Goal: Information Seeking & Learning: Learn about a topic

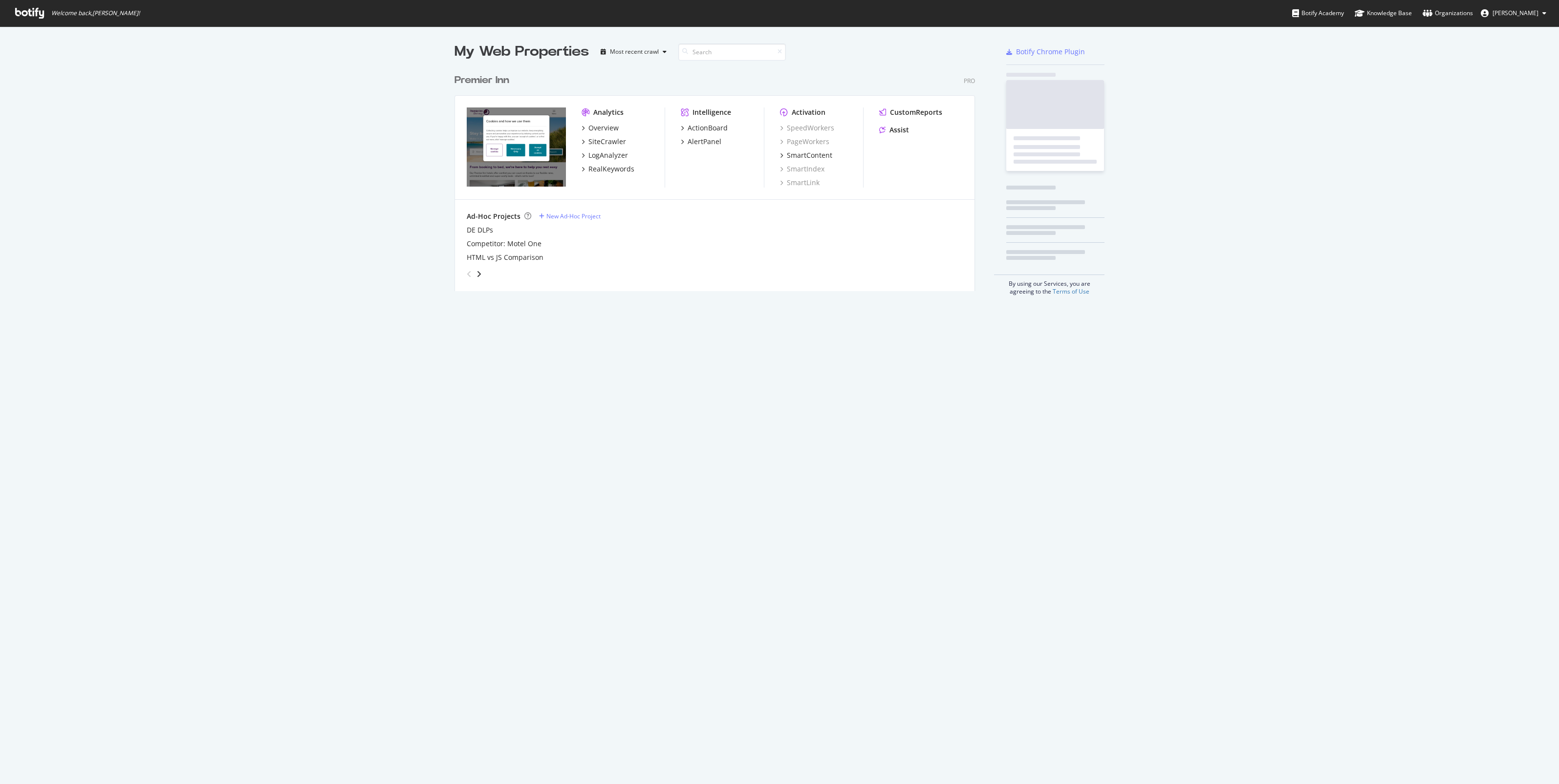
scroll to position [775, 1540]
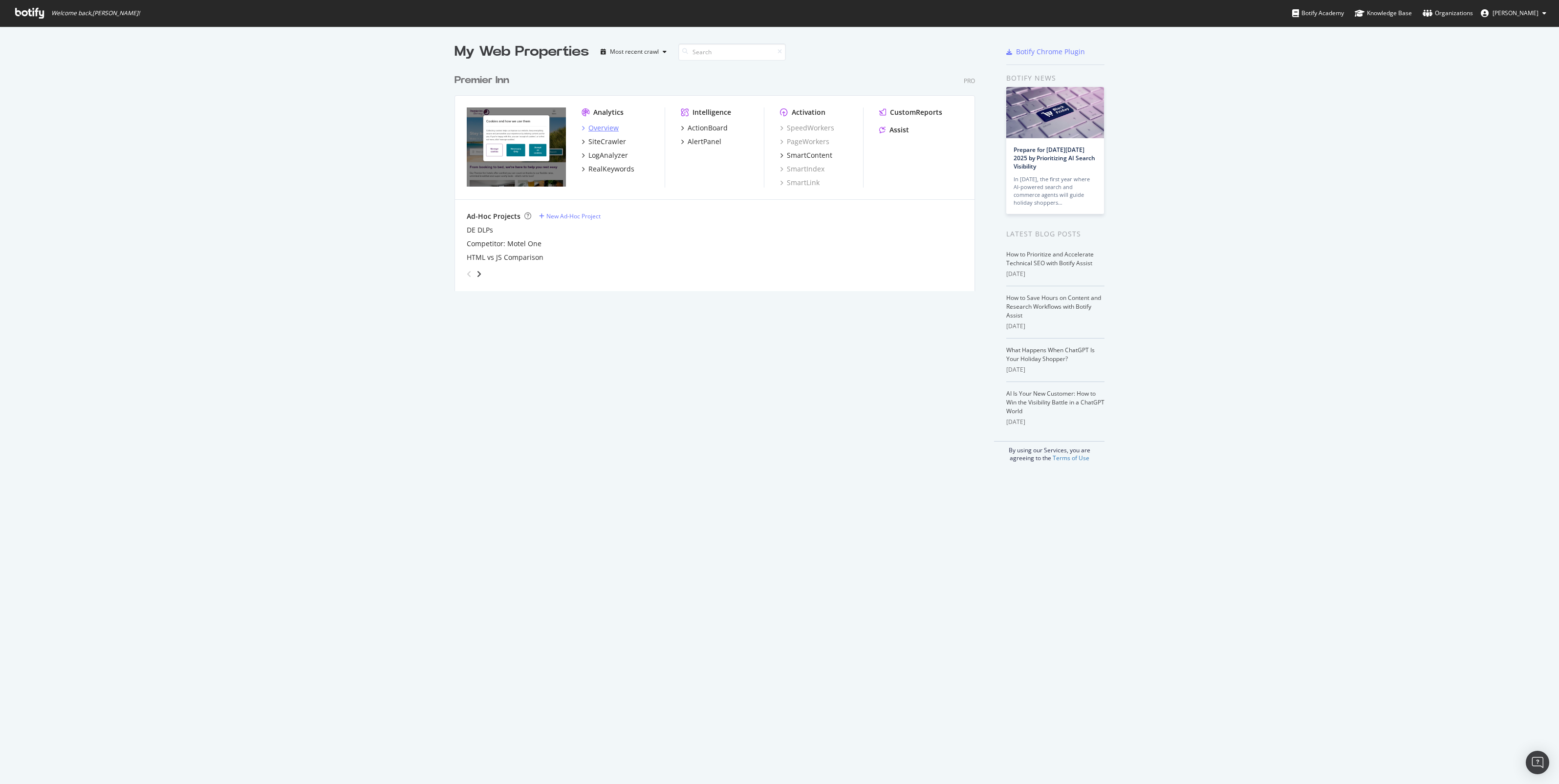
click at [608, 131] on div "Overview" at bounding box center [603, 128] width 30 height 10
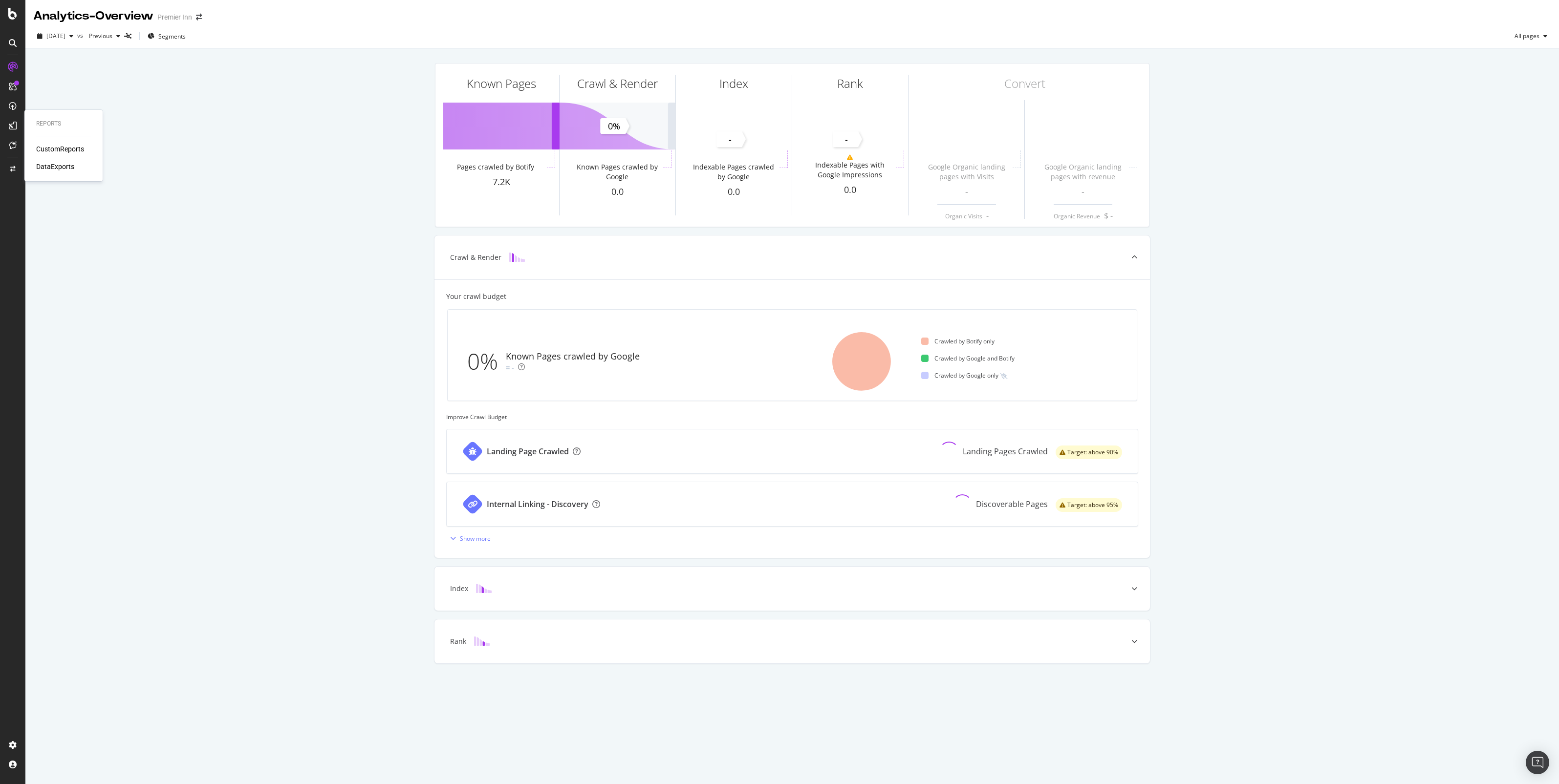
click at [50, 145] on div "CustomReports" at bounding box center [60, 149] width 48 height 10
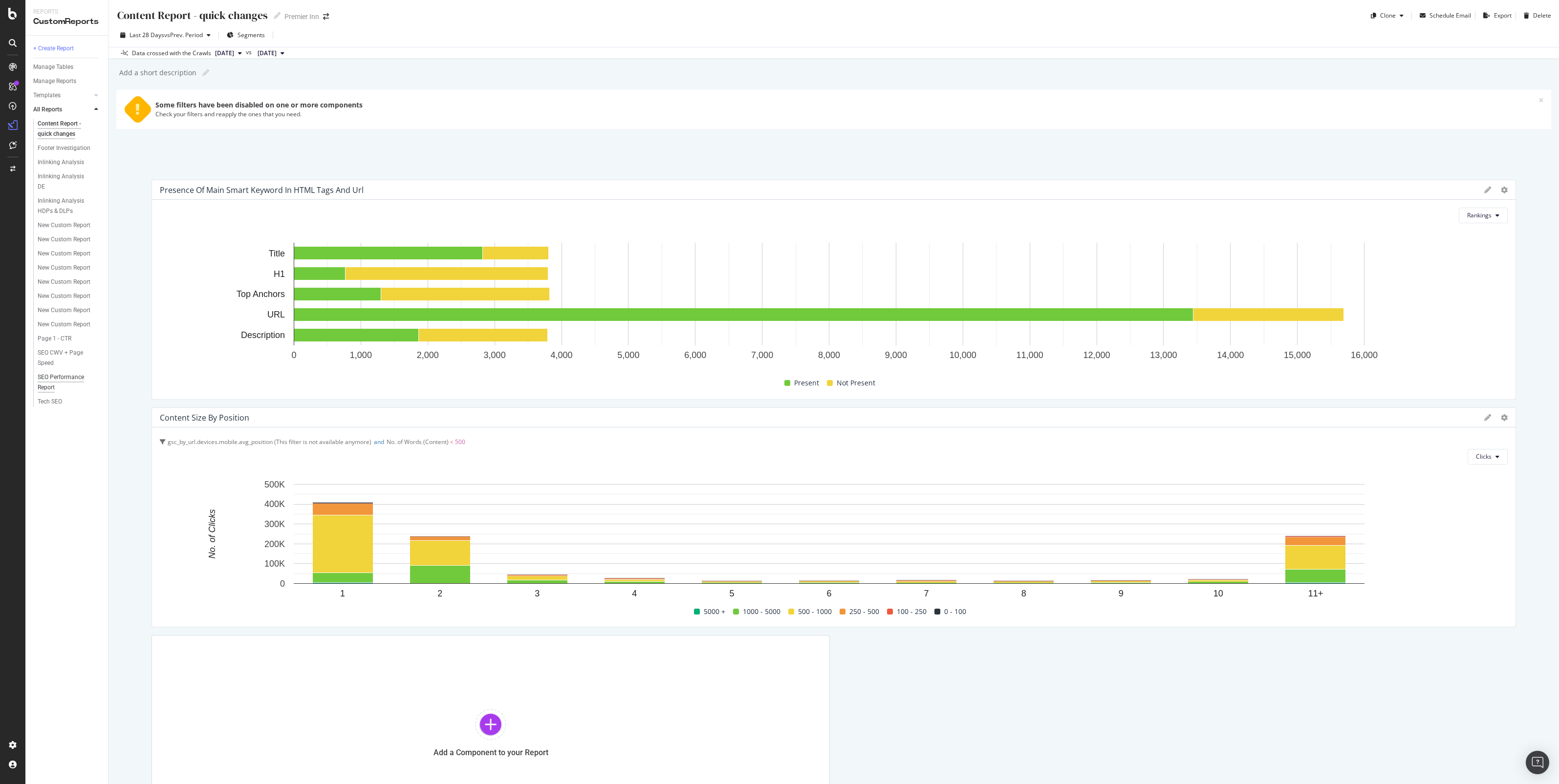
click at [57, 377] on div "SEO Performance Report" at bounding box center [65, 382] width 55 height 21
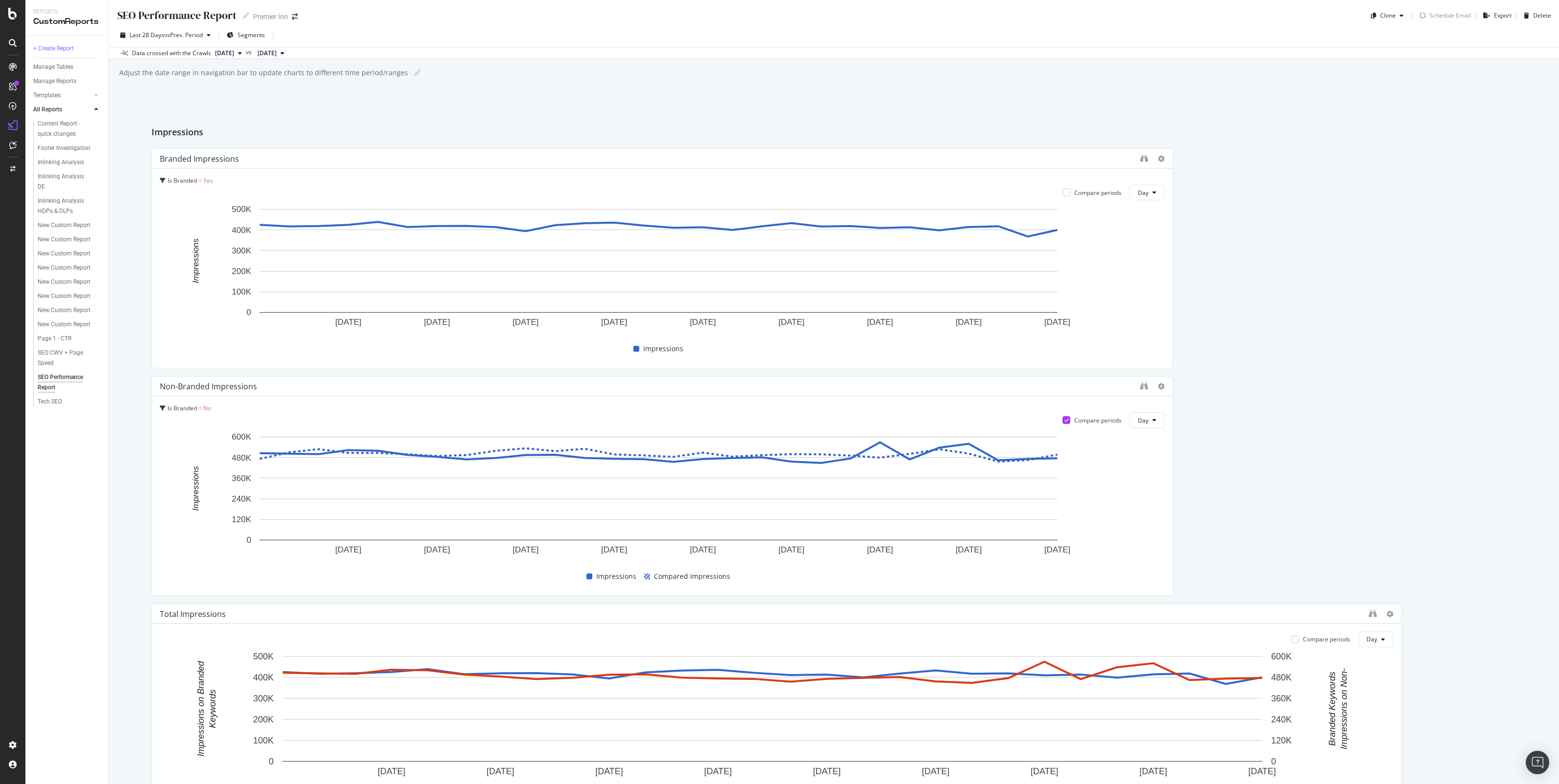
click at [234, 54] on span "[DATE]" at bounding box center [224, 53] width 19 height 9
click at [177, 33] on span "vs Prev. Period" at bounding box center [183, 35] width 39 height 8
click at [536, 128] on div "Impressions" at bounding box center [833, 133] width 1365 height 16
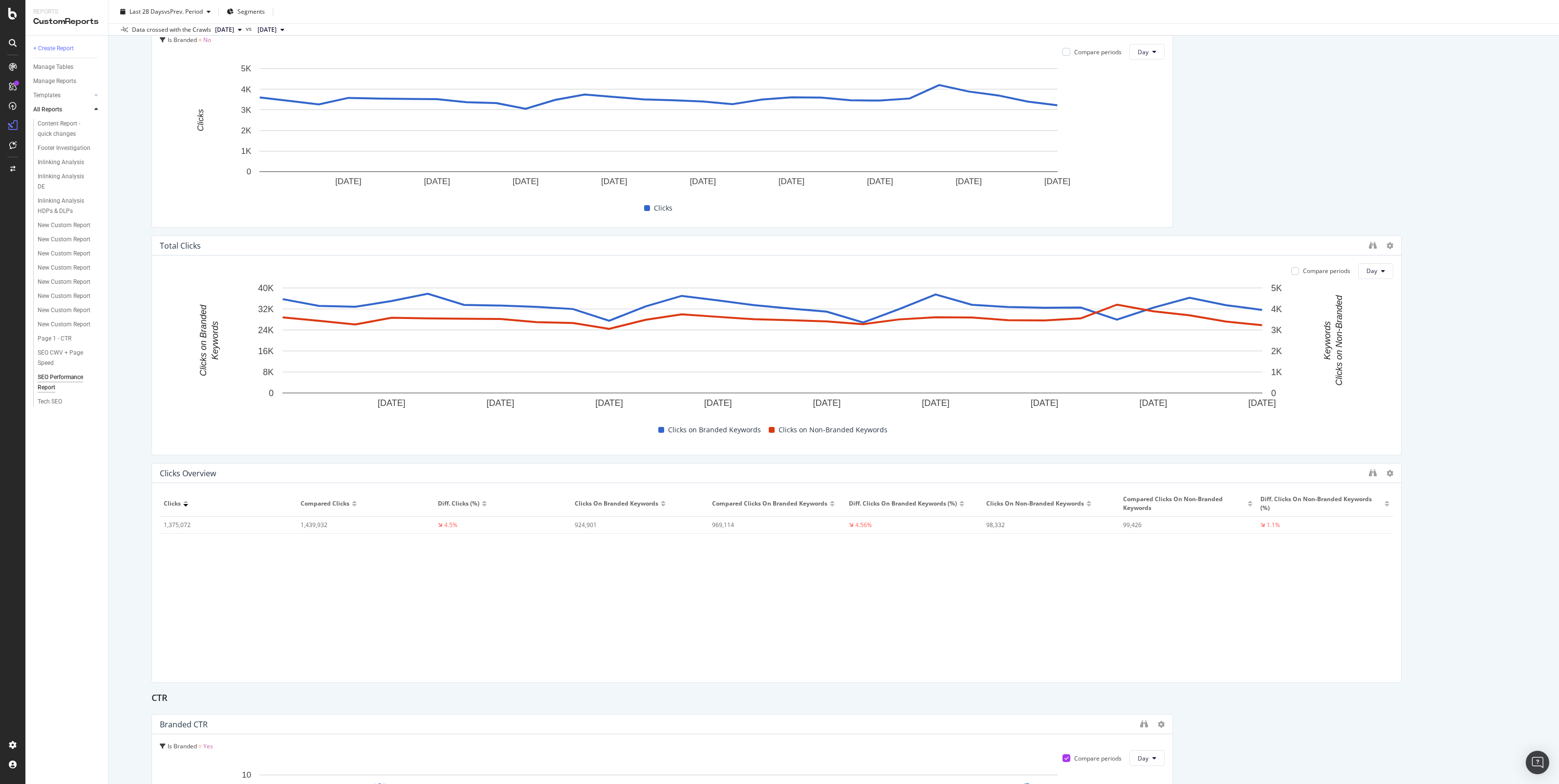
scroll to position [1099, 0]
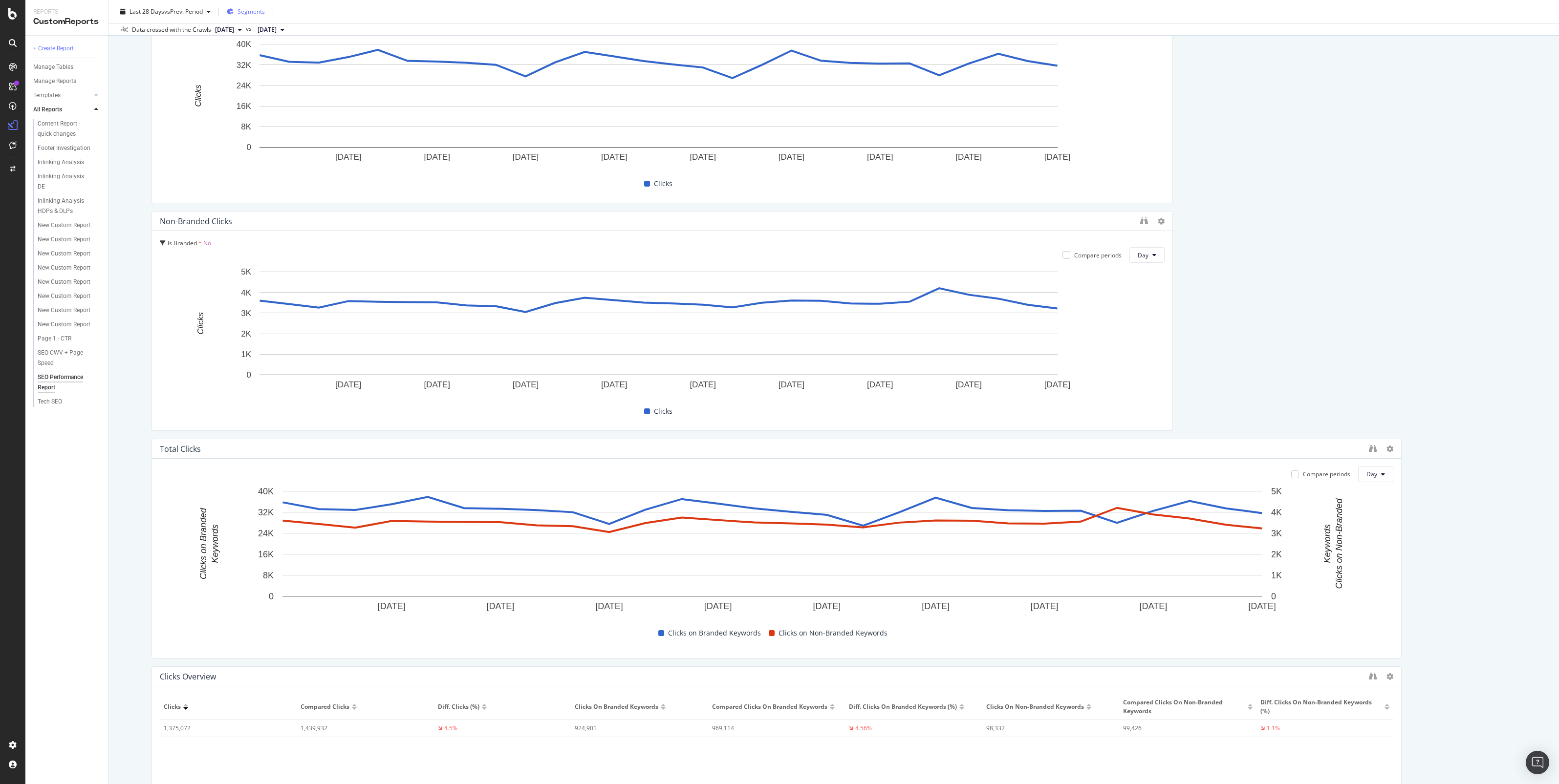
click at [251, 11] on span "Segments" at bounding box center [251, 11] width 27 height 8
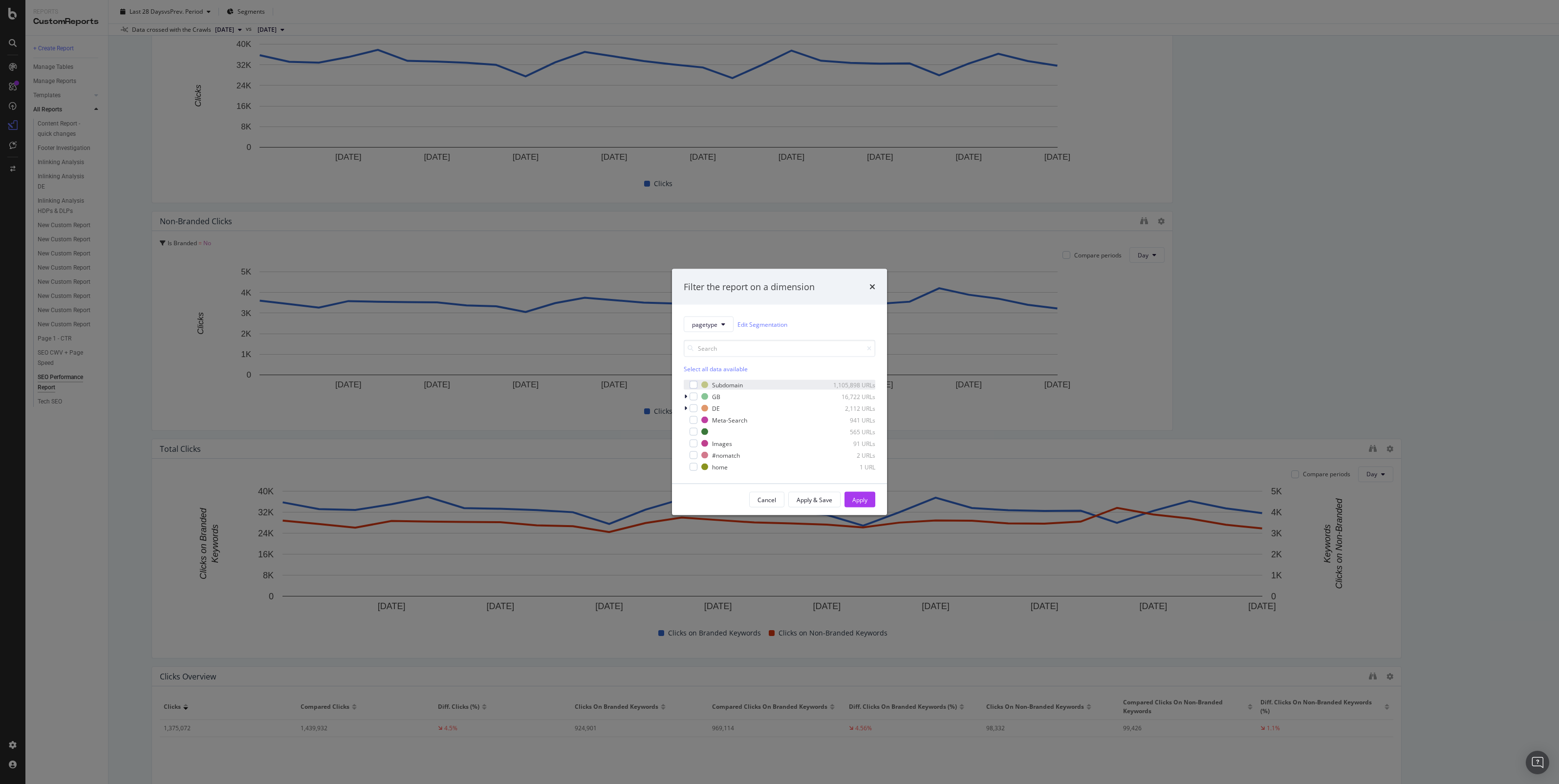
click at [699, 390] on div "Subdomain 1,105,898 URLs" at bounding box center [780, 385] width 192 height 10
click at [697, 389] on div "Subdomain 1,105,898 URLs" at bounding box center [780, 385] width 192 height 10
click at [692, 393] on div "modal" at bounding box center [693, 396] width 8 height 8
click at [852, 494] on div "Apply" at bounding box center [859, 500] width 15 height 15
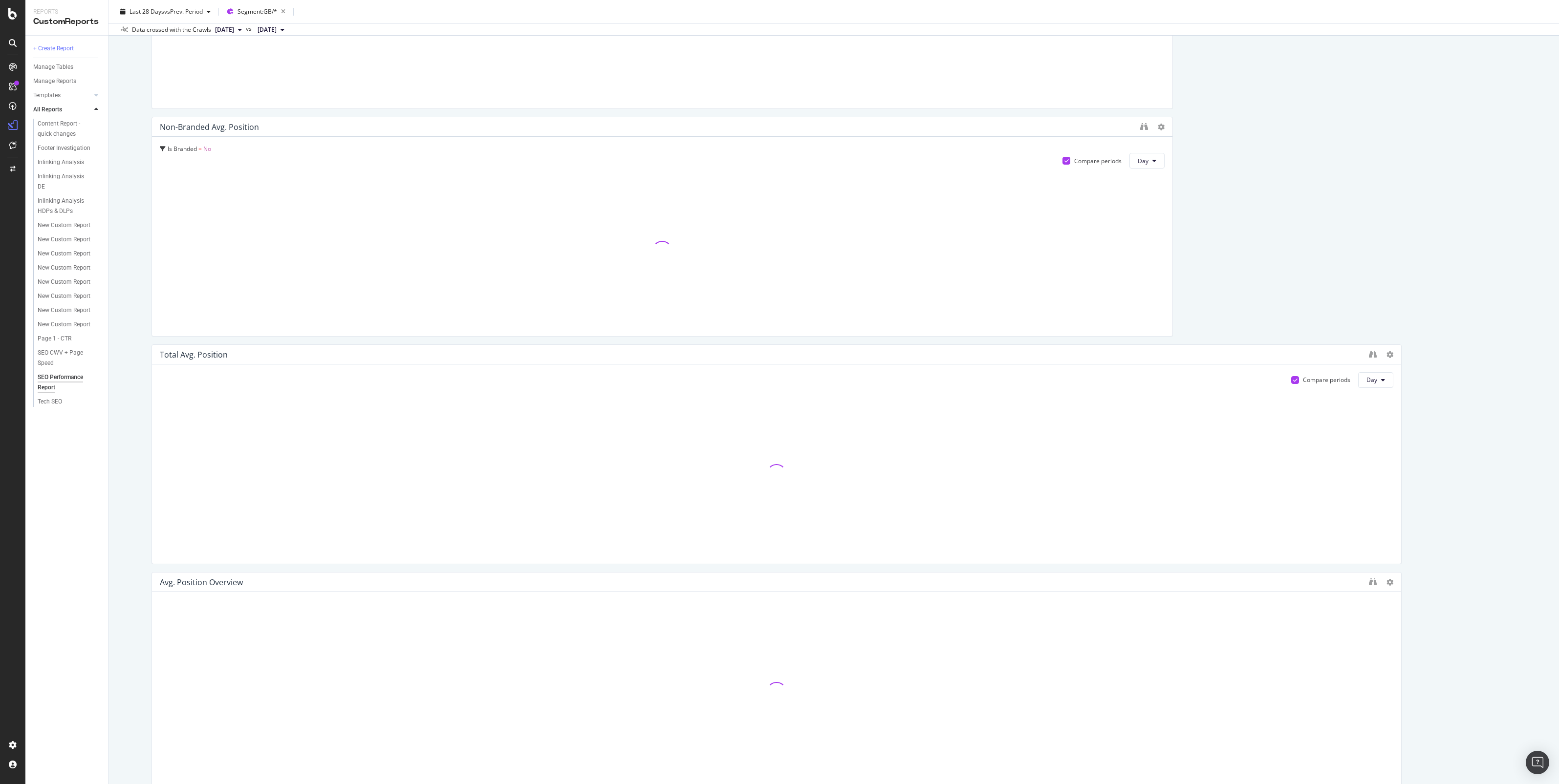
scroll to position [3146, 0]
